Goal: Task Accomplishment & Management: Manage account settings

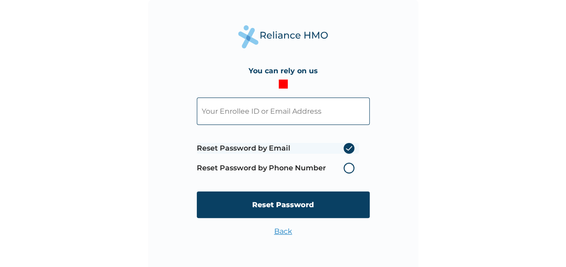
click at [274, 108] on input "text" at bounding box center [283, 111] width 173 height 27
type input "[EMAIL_ADDRESS][DOMAIN_NAME]"
click at [351, 168] on label "Reset Password by Phone Number" at bounding box center [278, 168] width 162 height 11
click at [346, 168] on label "Reset Password by Phone Number" at bounding box center [278, 168] width 162 height 11
click at [346, 167] on label "Reset Password by Phone Number" at bounding box center [278, 168] width 162 height 11
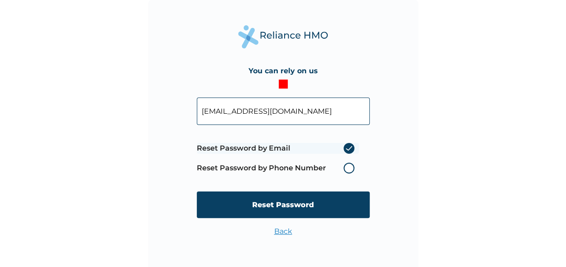
click at [349, 168] on label "Reset Password by Phone Number" at bounding box center [278, 168] width 162 height 11
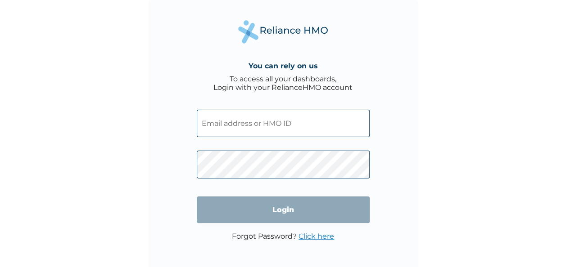
scroll to position [3, 0]
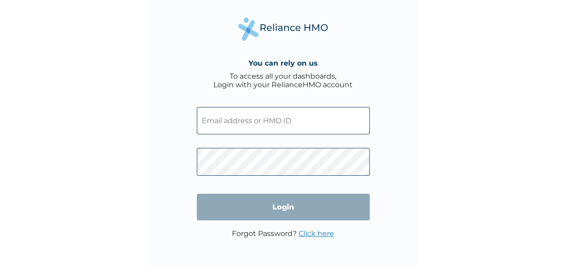
drag, startPoint x: 248, startPoint y: 119, endPoint x: 248, endPoint y: 112, distance: 7.2
click at [248, 119] on input "text" at bounding box center [283, 120] width 173 height 27
type input "[EMAIL_ADDRESS][DOMAIN_NAME]"
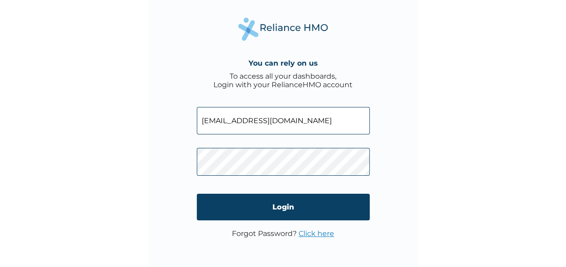
click input "Login" at bounding box center [283, 207] width 173 height 27
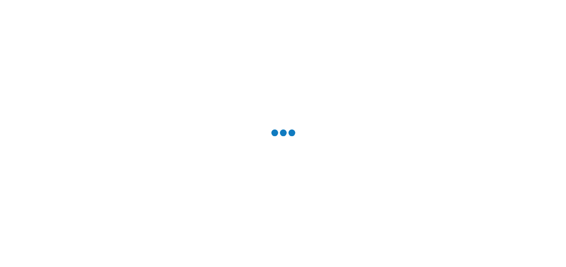
scroll to position [0, 0]
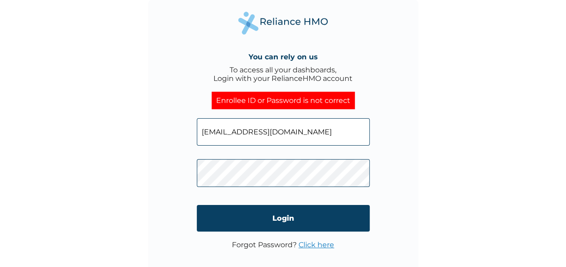
click at [159, 170] on div "You can rely on us To access all your dashboards, Login with your RelianceHMO a…" at bounding box center [283, 135] width 270 height 270
click input "Login" at bounding box center [283, 218] width 173 height 27
click at [168, 174] on div "You can rely on us To access all your dashboards, Login with your RelianceHMO a…" at bounding box center [283, 135] width 270 height 270
